Goal: Task Accomplishment & Management: Manage account settings

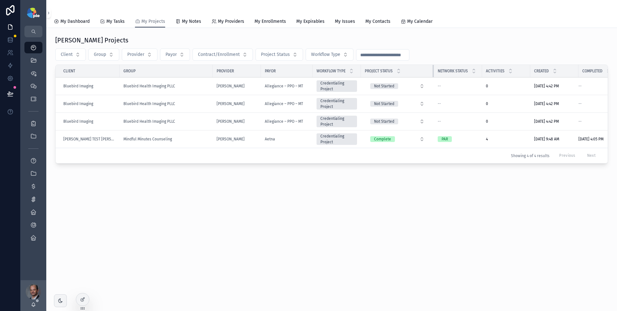
drag, startPoint x: 406, startPoint y: 69, endPoint x: 430, endPoint y: 69, distance: 24.7
click at [430, 69] on tr "Client Group Provider Payor Workflow Type Project Status Network Status Activit…" at bounding box center [341, 71] width 571 height 13
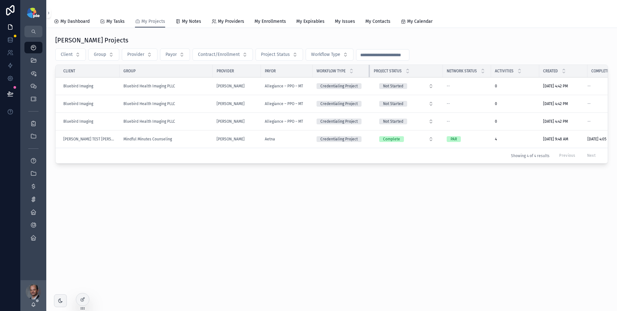
drag, startPoint x: 355, startPoint y: 70, endPoint x: 364, endPoint y: 69, distance: 9.0
click at [368, 69] on div "scrollable content" at bounding box center [369, 71] width 3 height 12
click at [271, 189] on div "Robb's Projects Client Group Provider Payor Contract/Enrollment Project Status …" at bounding box center [331, 119] width 570 height 182
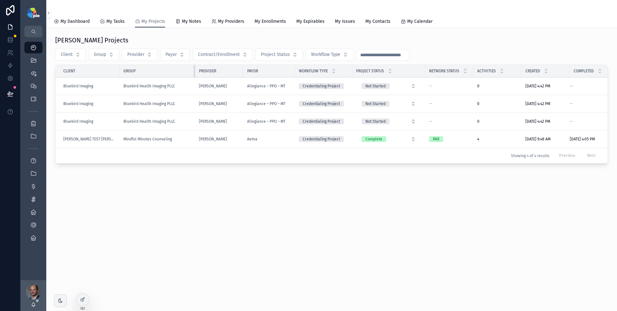
drag, startPoint x: 206, startPoint y: 69, endPoint x: 188, endPoint y: 70, distance: 18.6
click at [194, 70] on div "scrollable content" at bounding box center [195, 71] width 3 height 12
click at [342, 22] on span "My Issues" at bounding box center [345, 21] width 20 height 6
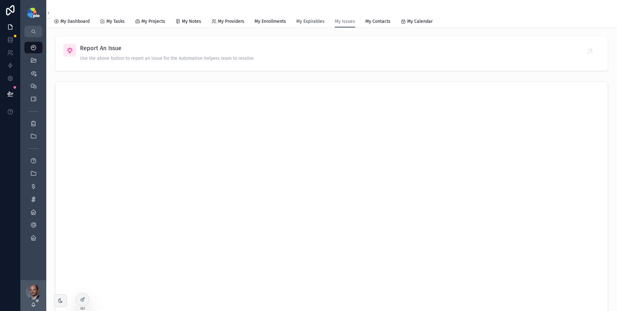
click at [307, 21] on span "My Expirables" at bounding box center [310, 21] width 28 height 6
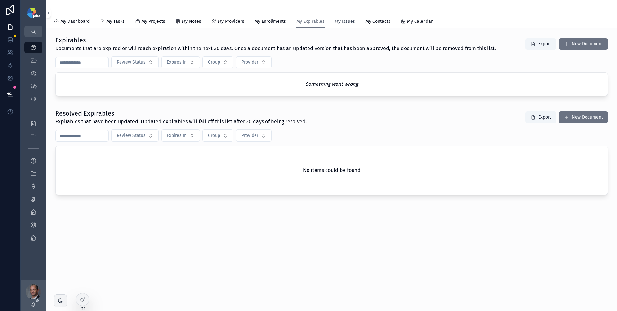
click at [342, 23] on span "My Issues" at bounding box center [345, 21] width 20 height 6
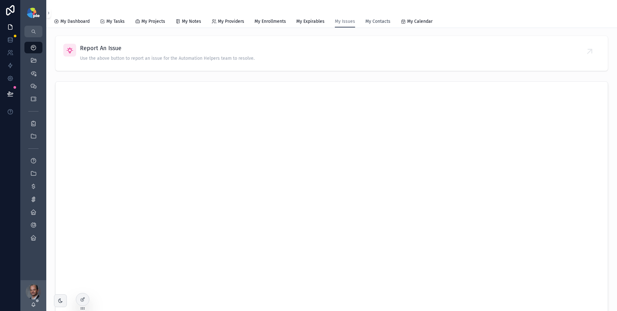
click at [374, 21] on span "My Contacts" at bounding box center [377, 21] width 25 height 6
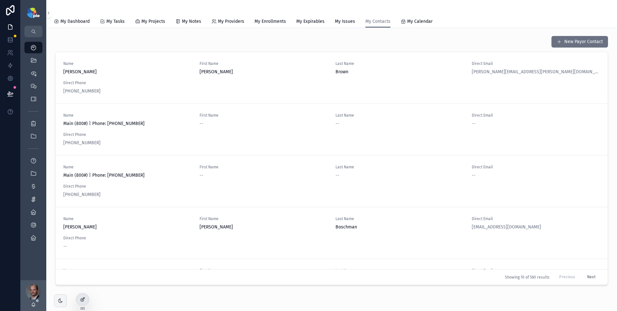
click at [79, 298] on div at bounding box center [82, 299] width 13 height 12
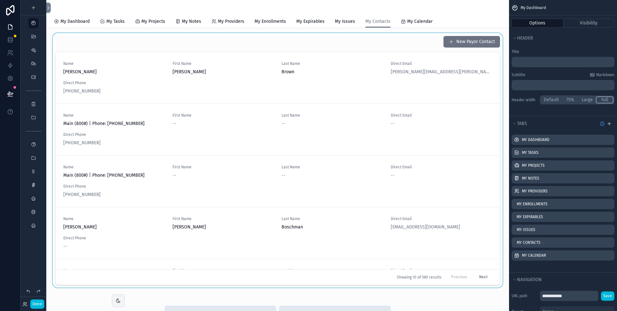
click at [414, 47] on div "scrollable content" at bounding box center [277, 161] width 452 height 257
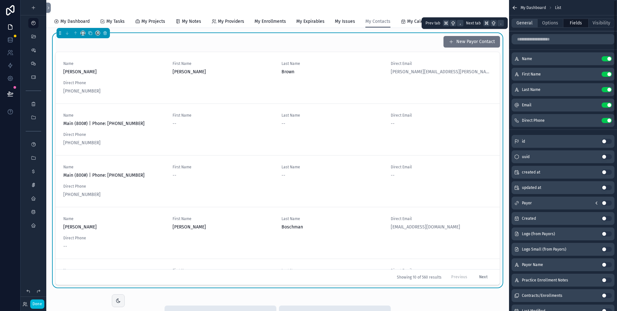
click at [529, 25] on button "General" at bounding box center [524, 23] width 26 height 9
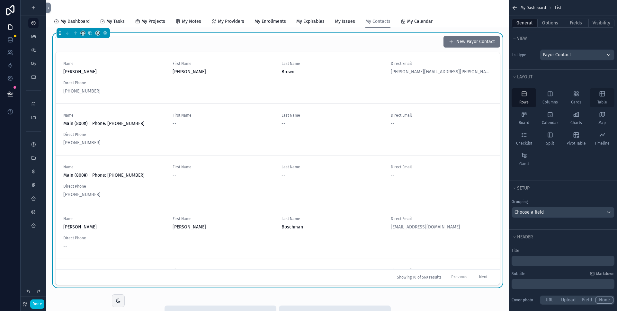
click at [600, 94] on icon "scrollable content" at bounding box center [602, 94] width 6 height 6
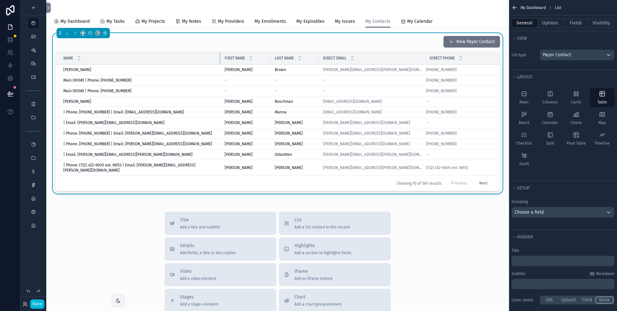
drag, startPoint x: 226, startPoint y: 57, endPoint x: 208, endPoint y: 58, distance: 18.0
click at [219, 58] on div "scrollable content" at bounding box center [220, 58] width 3 height 12
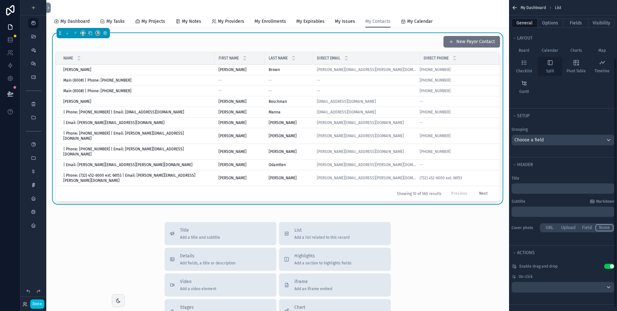
scroll to position [8, 0]
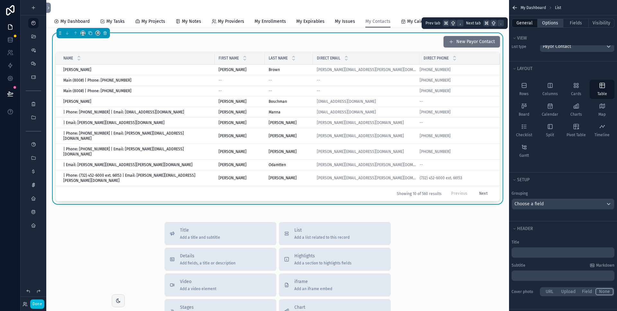
click at [549, 22] on button "Options" at bounding box center [550, 23] width 26 height 9
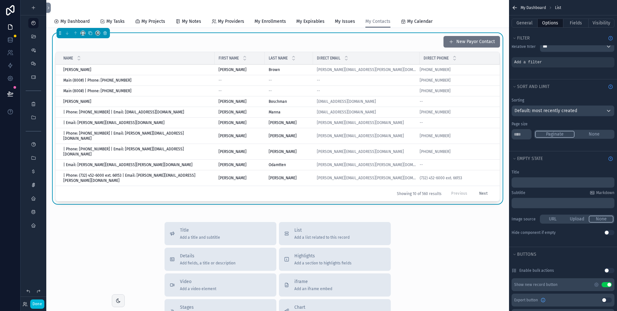
scroll to position [34, 0]
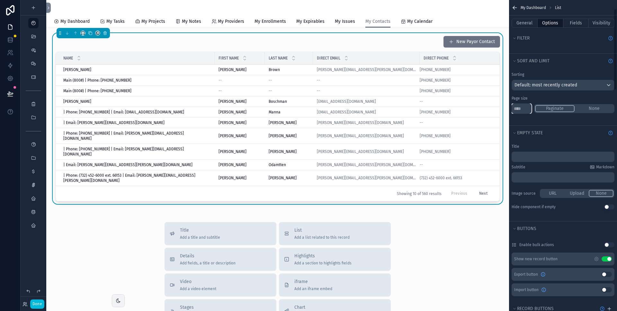
click at [522, 107] on input "**" at bounding box center [521, 108] width 20 height 10
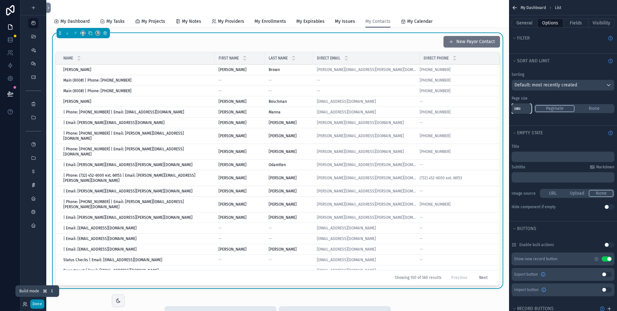
type input "***"
click at [40, 304] on button "Done" at bounding box center [37, 303] width 14 height 9
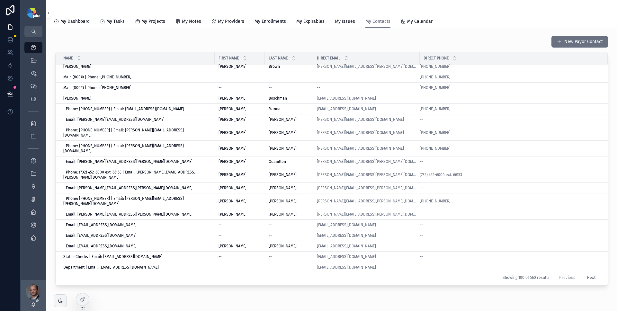
scroll to position [0, 0]
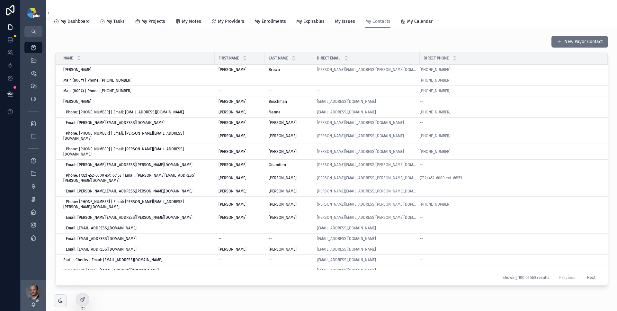
click at [85, 300] on div at bounding box center [82, 299] width 13 height 12
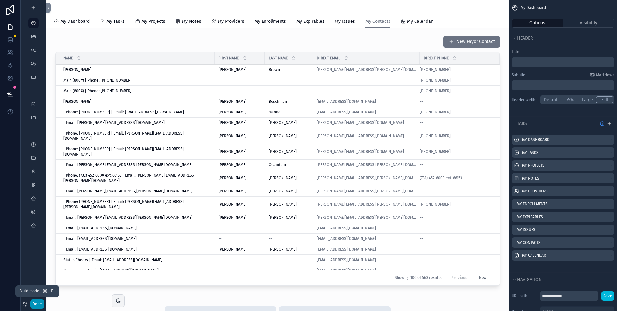
click at [35, 303] on button "Done" at bounding box center [37, 303] width 14 height 9
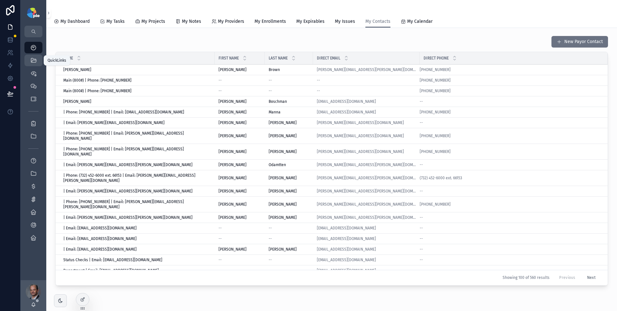
click at [35, 61] on icon "scrollable content" at bounding box center [33, 60] width 6 height 6
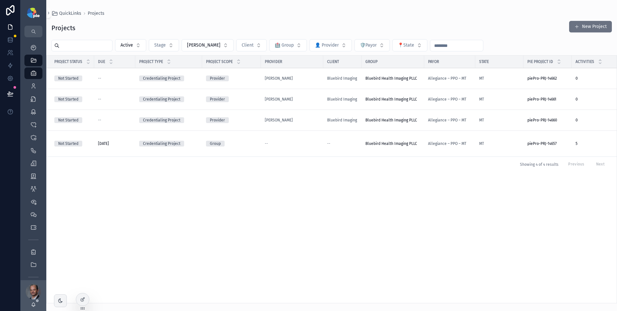
click at [247, 143] on div "Group" at bounding box center [231, 144] width 51 height 6
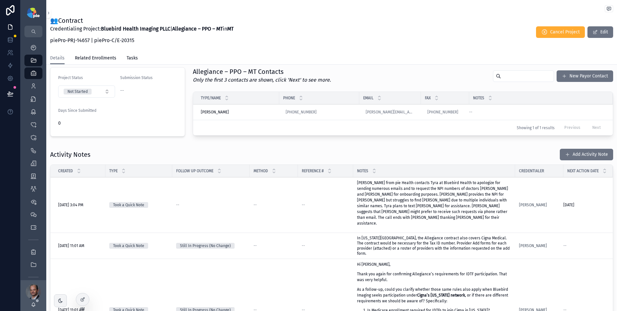
scroll to position [167, 0]
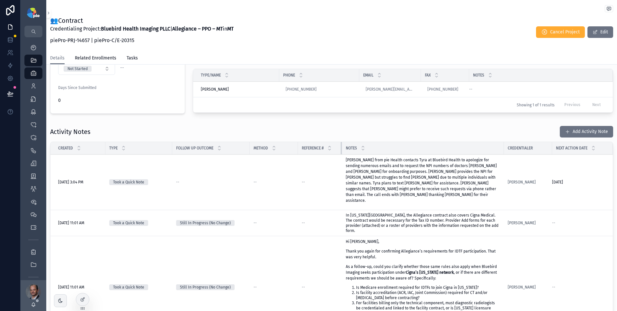
drag, startPoint x: 352, startPoint y: 148, endPoint x: 340, endPoint y: 150, distance: 11.4
click at [340, 150] on div "scrollable content" at bounding box center [341, 148] width 3 height 12
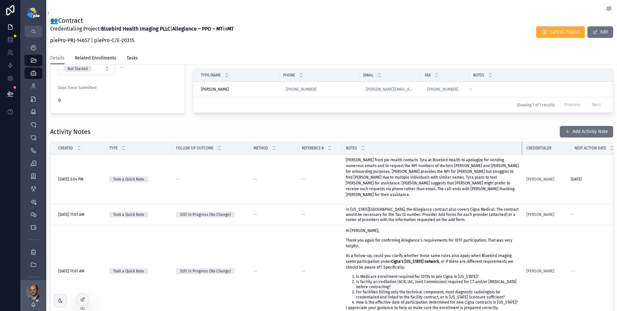
drag, startPoint x: 502, startPoint y: 146, endPoint x: 521, endPoint y: 146, distance: 18.6
click at [521, 146] on div "scrollable content" at bounding box center [522, 148] width 3 height 12
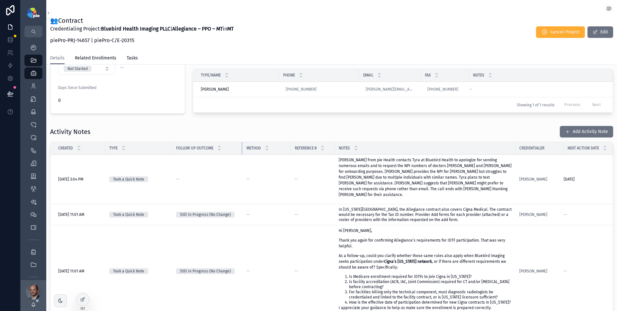
drag, startPoint x: 249, startPoint y: 147, endPoint x: 242, endPoint y: 148, distance: 7.1
click at [242, 148] on div "scrollable content" at bounding box center [242, 148] width 3 height 12
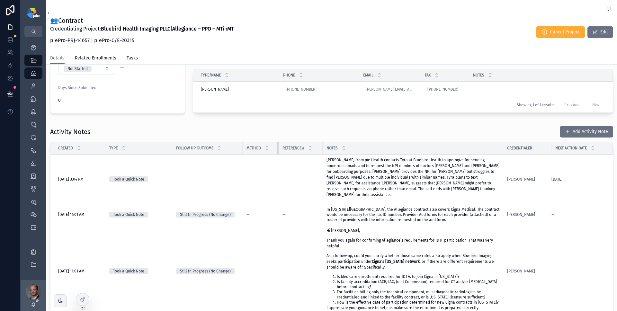
drag, startPoint x: 289, startPoint y: 147, endPoint x: 277, endPoint y: 149, distance: 12.4
click at [277, 149] on div "scrollable content" at bounding box center [278, 148] width 3 height 12
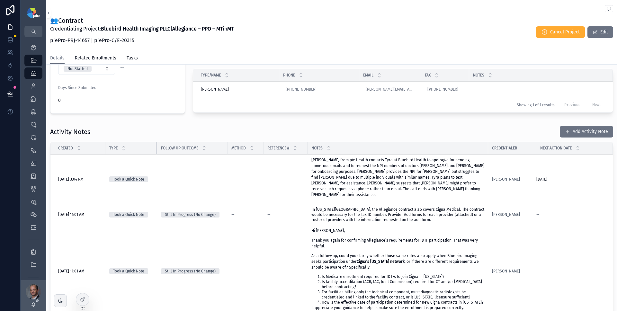
drag, startPoint x: 171, startPoint y: 148, endPoint x: 156, endPoint y: 149, distance: 15.2
click at [156, 149] on div "scrollable content" at bounding box center [157, 148] width 3 height 12
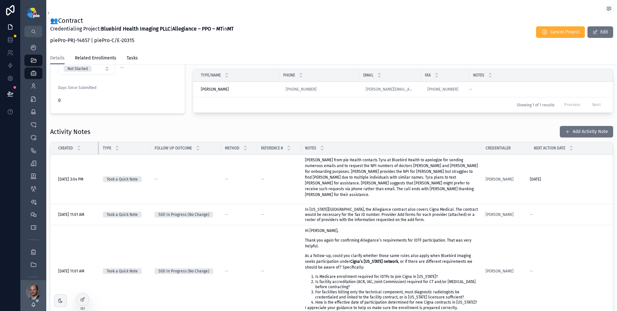
drag, startPoint x: 104, startPoint y: 146, endPoint x: 97, endPoint y: 147, distance: 6.9
click at [98, 147] on div "scrollable content" at bounding box center [99, 148] width 3 height 12
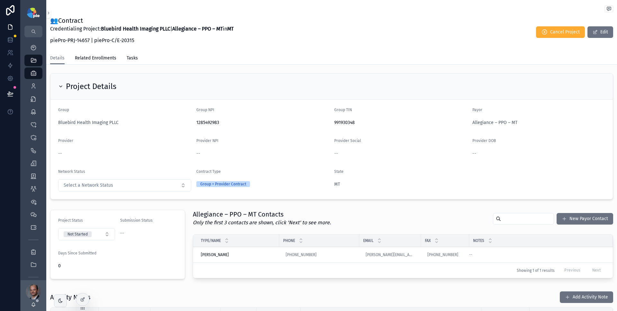
scroll to position [0, 0]
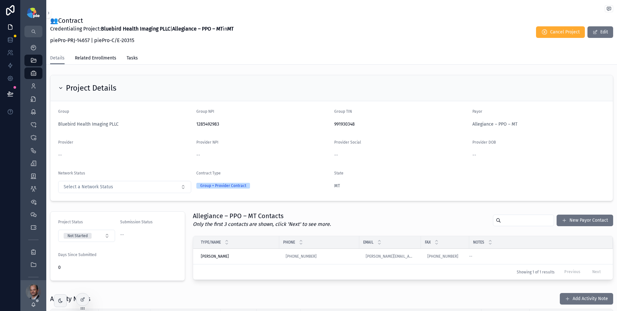
click at [103, 128] on div "Bluebird Health Imaging PLLC" at bounding box center [124, 124] width 133 height 10
click at [105, 126] on span "Bluebird Health Imaging PLLC" at bounding box center [88, 124] width 60 height 6
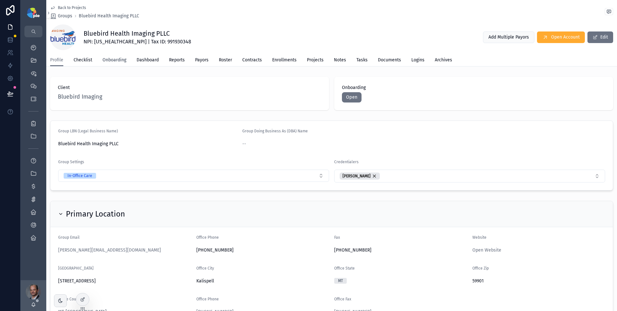
click at [116, 61] on span "Onboarding" at bounding box center [114, 60] width 24 height 6
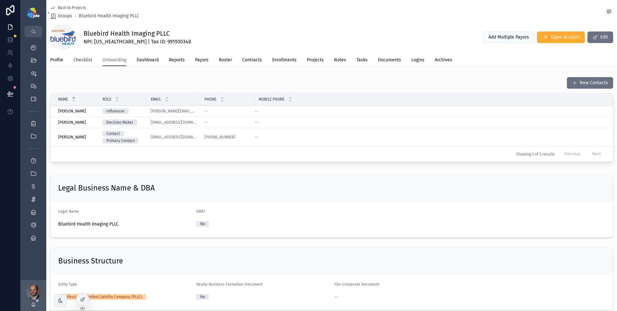
click at [86, 57] on span "Checklist" at bounding box center [83, 60] width 19 height 6
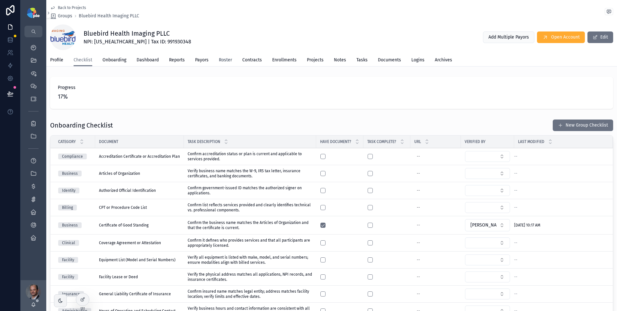
click at [222, 60] on span "Roster" at bounding box center [225, 60] width 13 height 6
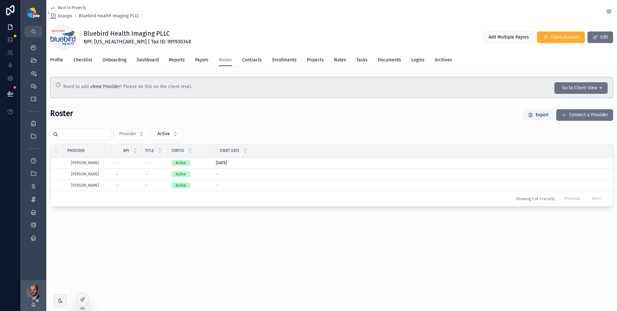
click at [0, 0] on span "Provider Details" at bounding box center [0, 0] width 0 height 0
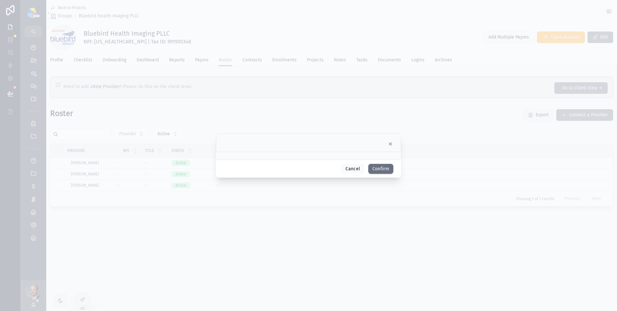
click at [390, 144] on icon at bounding box center [390, 143] width 5 height 5
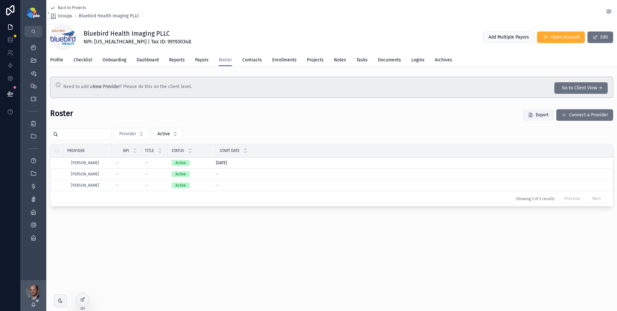
click at [260, 188] on div "--" at bounding box center [410, 185] width 389 height 5
click at [277, 185] on div "--" at bounding box center [410, 185] width 389 height 5
click at [278, 185] on div "--" at bounding box center [410, 185] width 389 height 5
click at [88, 173] on span "Hall, Nathaniel" at bounding box center [85, 173] width 28 height 5
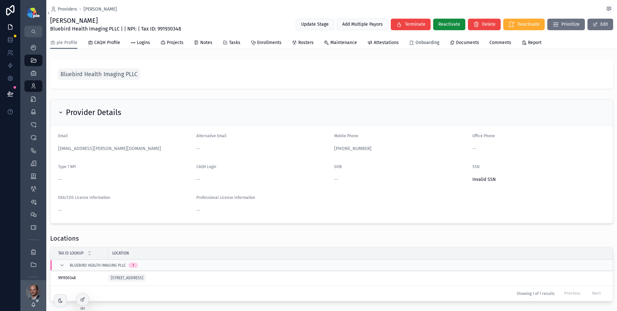
click at [424, 43] on span "Onboarding" at bounding box center [427, 42] width 24 height 6
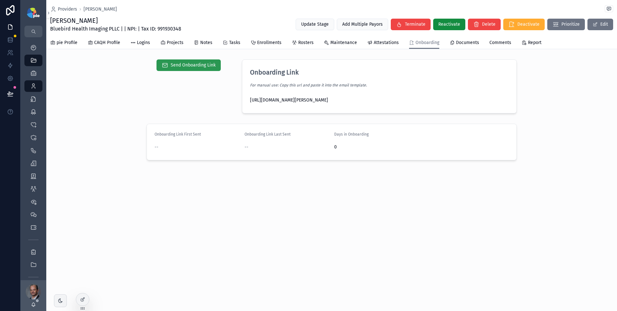
click at [202, 67] on span "Send Onboarding Link" at bounding box center [193, 65] width 45 height 6
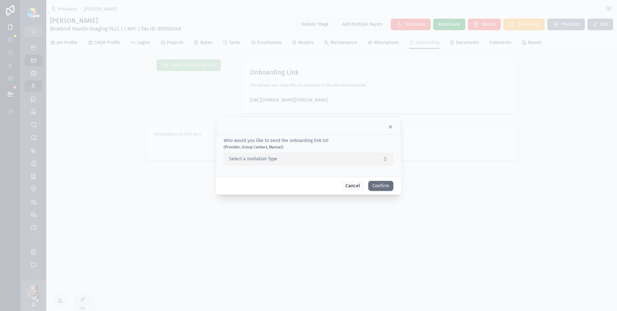
click at [311, 158] on button "Select a Invitation Type" at bounding box center [309, 159] width 170 height 12
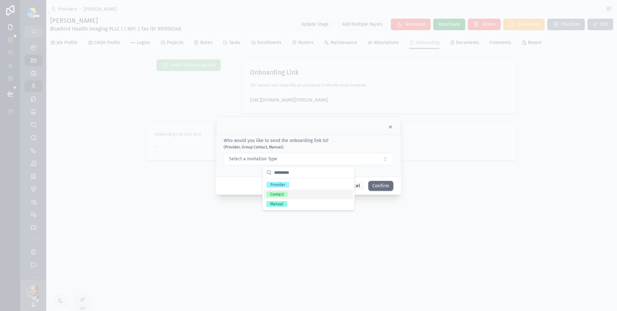
click at [302, 191] on div "Contact" at bounding box center [308, 194] width 89 height 10
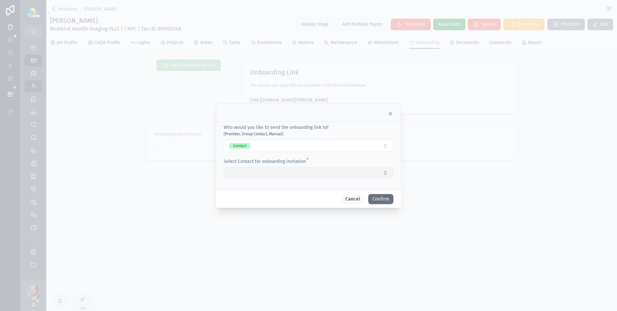
click at [312, 175] on button "Select Button" at bounding box center [309, 172] width 170 height 11
type input "**"
click at [295, 202] on div "Tyra Ramirez" at bounding box center [308, 198] width 89 height 10
click at [385, 186] on div "Who would you like to send the onboarding link to? (Provider, Group Contact, Ma…" at bounding box center [308, 156] width 185 height 70
click at [380, 202] on button "Confirm" at bounding box center [380, 200] width 25 height 10
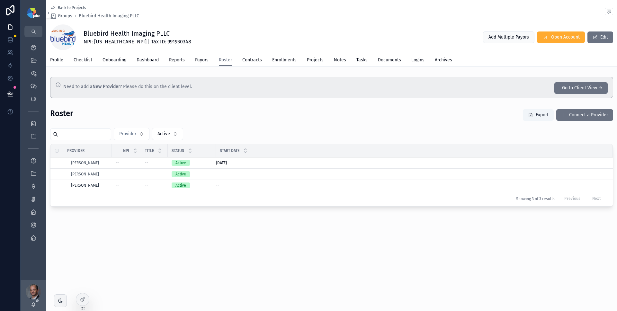
click at [85, 186] on span "Patel, Neil" at bounding box center [85, 185] width 28 height 5
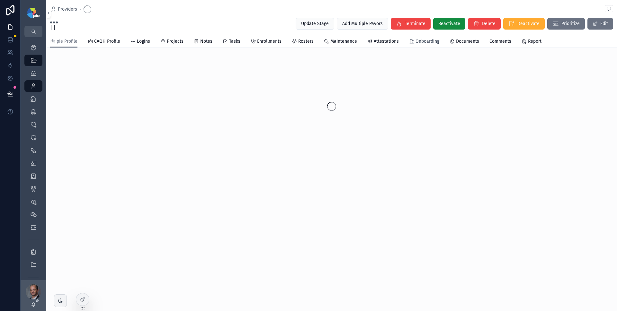
click at [422, 43] on span "Onboarding" at bounding box center [427, 41] width 24 height 6
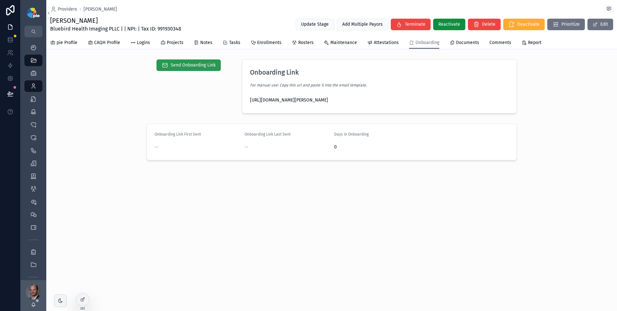
click at [203, 65] on span "Send Onboarding Link" at bounding box center [193, 65] width 45 height 6
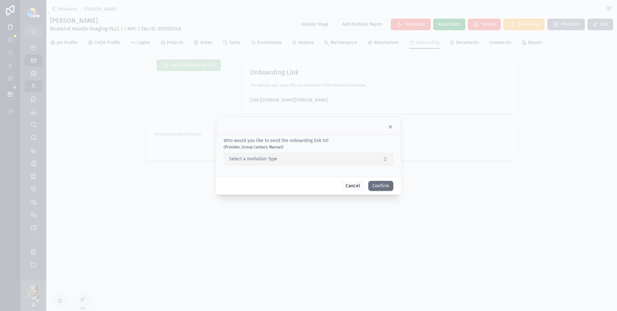
click at [313, 158] on button "Select a Invitation Type" at bounding box center [309, 159] width 170 height 12
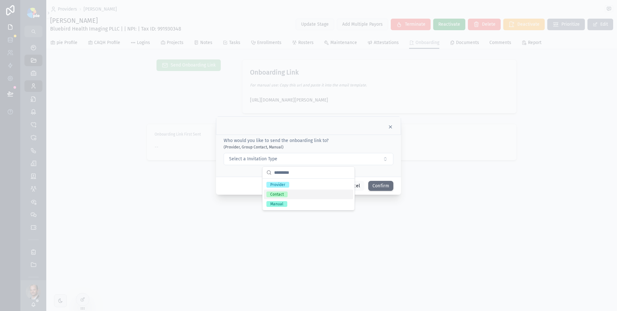
click at [288, 194] on div "Contact" at bounding box center [308, 194] width 89 height 10
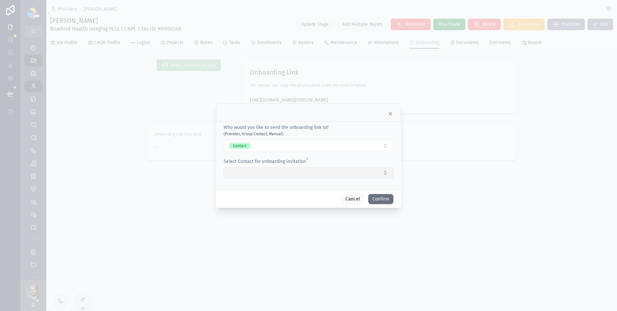
click at [292, 172] on button "Select Button" at bounding box center [309, 172] width 170 height 11
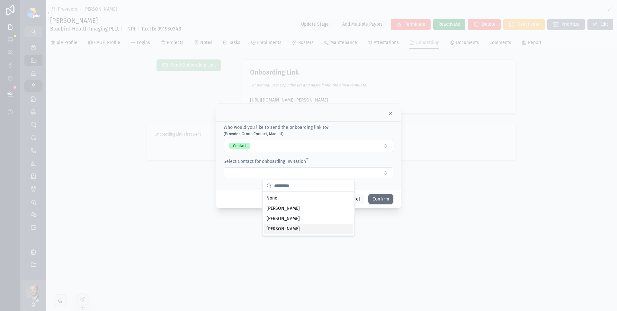
click at [299, 227] on div "Tyra Ramirez" at bounding box center [308, 229] width 89 height 10
click at [390, 189] on div "Who would you like to send the onboarding link to? (Provider, Group Contact, Ma…" at bounding box center [308, 156] width 185 height 70
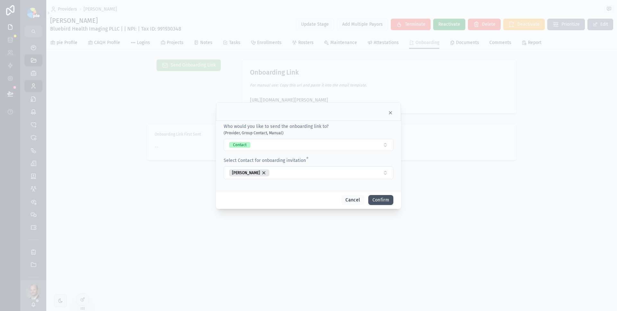
click at [385, 201] on button "Confirm" at bounding box center [380, 200] width 25 height 10
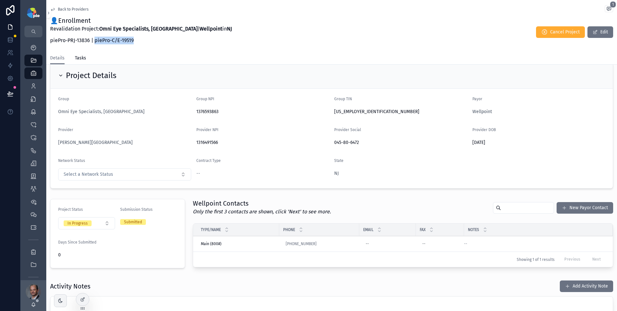
scroll to position [8, 0]
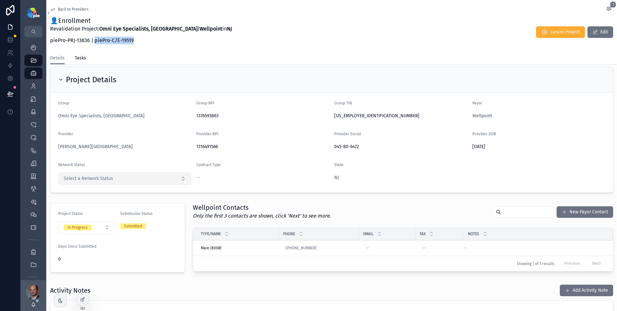
click at [171, 175] on button "Select a Network Status" at bounding box center [124, 178] width 133 height 12
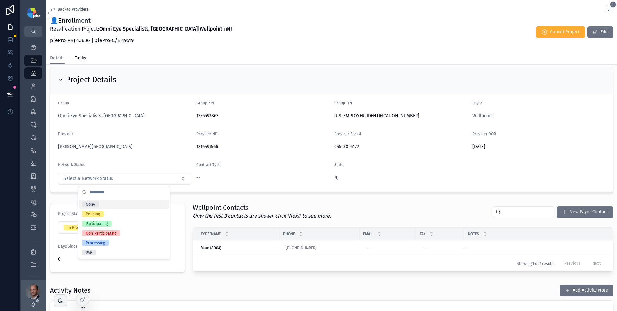
click at [266, 46] on div "👤Enrollment Revalidation Project: Omni Eye Specialists, PA | Wellpoint in NJ pi…" at bounding box center [331, 32] width 563 height 32
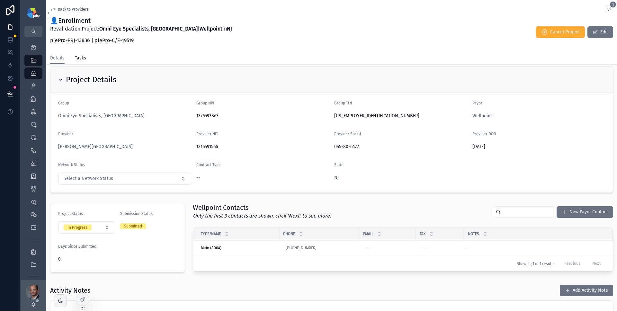
click at [266, 47] on div "👤Enrollment Revalidation Project: Omni Eye Specialists, PA | Wellpoint in NJ pi…" at bounding box center [331, 32] width 563 height 32
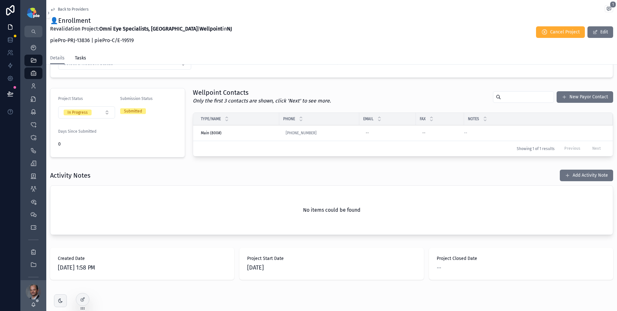
scroll to position [102, 0]
